Goal: Task Accomplishment & Management: Manage account settings

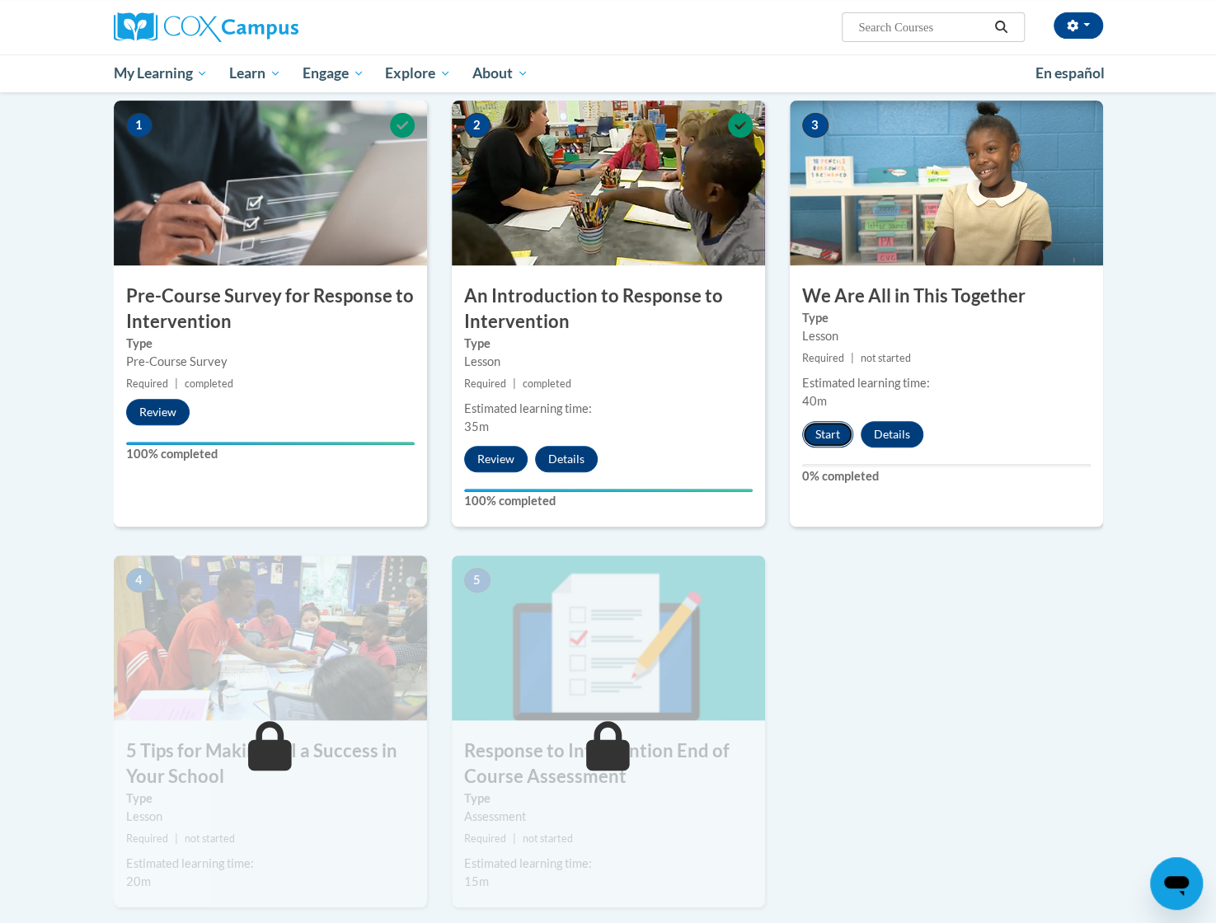
click at [838, 432] on button "Start" at bounding box center [827, 434] width 51 height 26
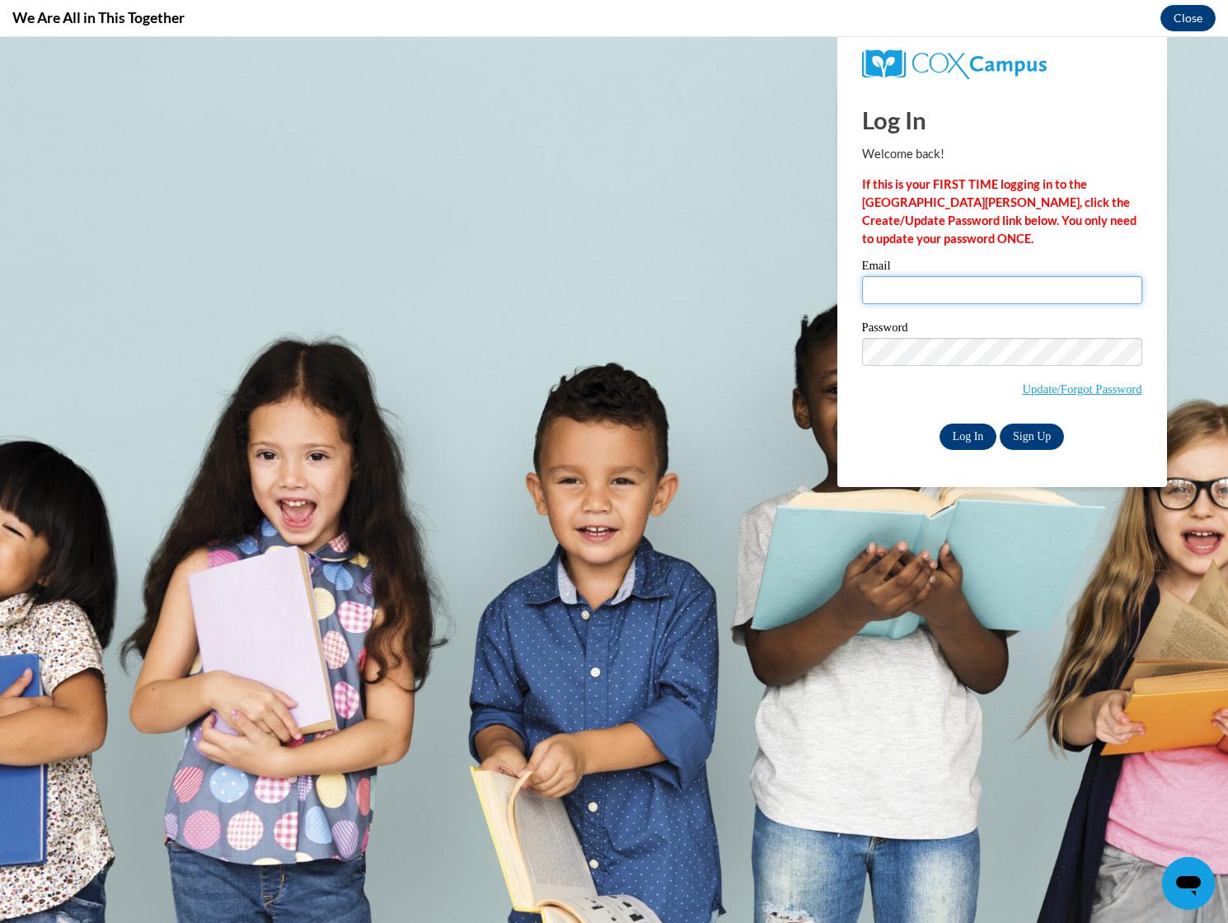
type input "[EMAIL_ADDRESS][DOMAIN_NAME]"
click at [971, 432] on input "Log In" at bounding box center [969, 437] width 58 height 26
